Goal: Transaction & Acquisition: Purchase product/service

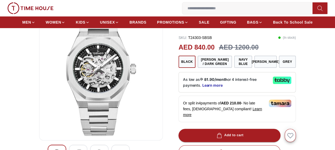
scroll to position [26, 0]
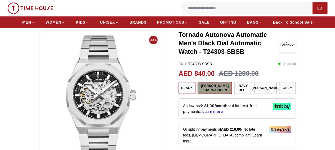
click at [222, 94] on button "[PERSON_NAME] / Dark Green" at bounding box center [215, 88] width 34 height 12
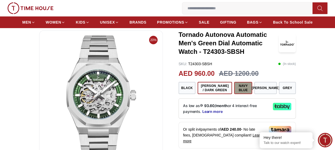
click at [252, 94] on button "Navy Blue" at bounding box center [243, 88] width 18 height 12
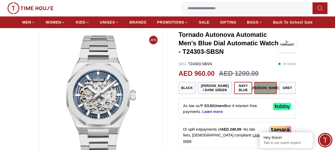
click at [274, 94] on button "[PERSON_NAME]" at bounding box center [265, 88] width 23 height 12
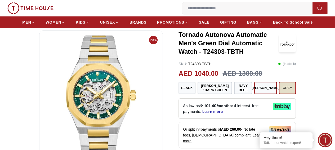
click at [296, 94] on button "Grey" at bounding box center [287, 88] width 17 height 12
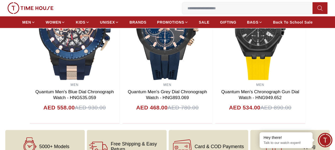
scroll to position [589, 0]
